Goal: Navigation & Orientation: Understand site structure

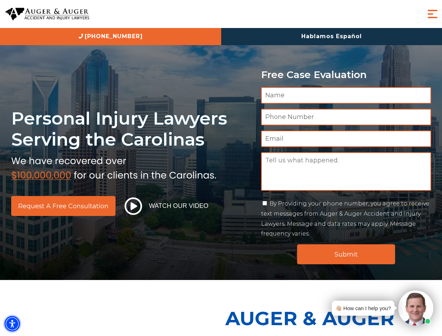
click at [12, 324] on img "Accessibility Menu" at bounding box center [12, 323] width 15 height 15
